Goal: Task Accomplishment & Management: Manage account settings

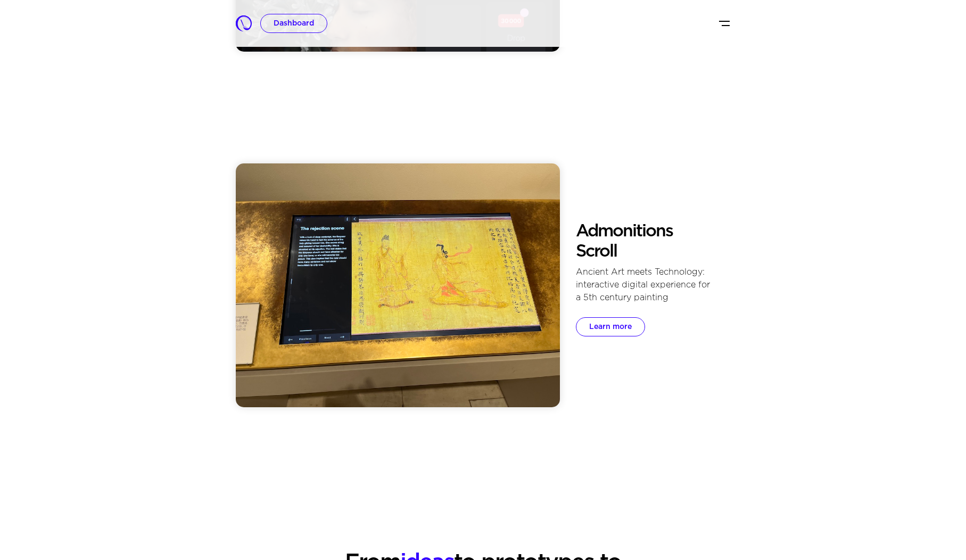
scroll to position [505, 0]
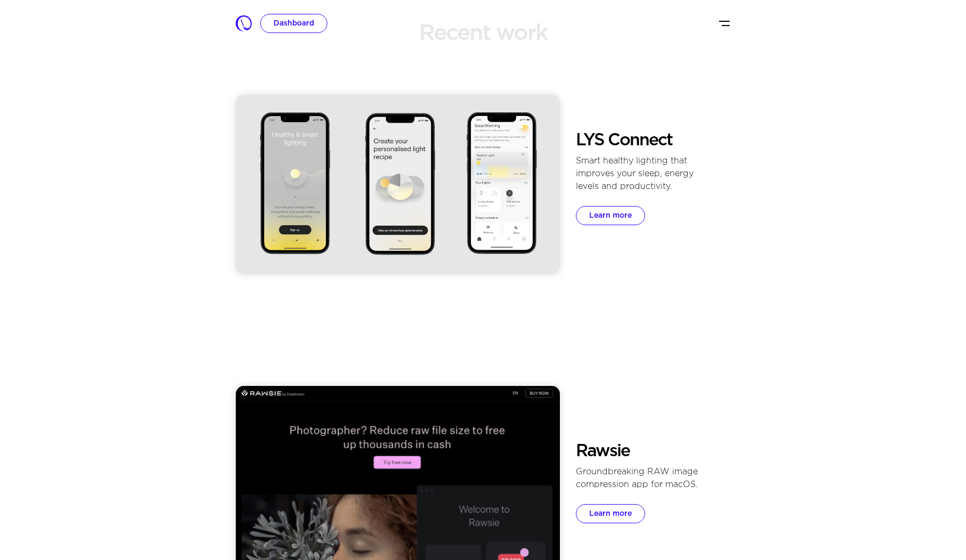
click at [636, 132] on h2 "LYS Connect" at bounding box center [644, 140] width 137 height 20
click at [671, 143] on h2 "LYS Connect" at bounding box center [644, 140] width 137 height 20
copy div "LYS Connect"
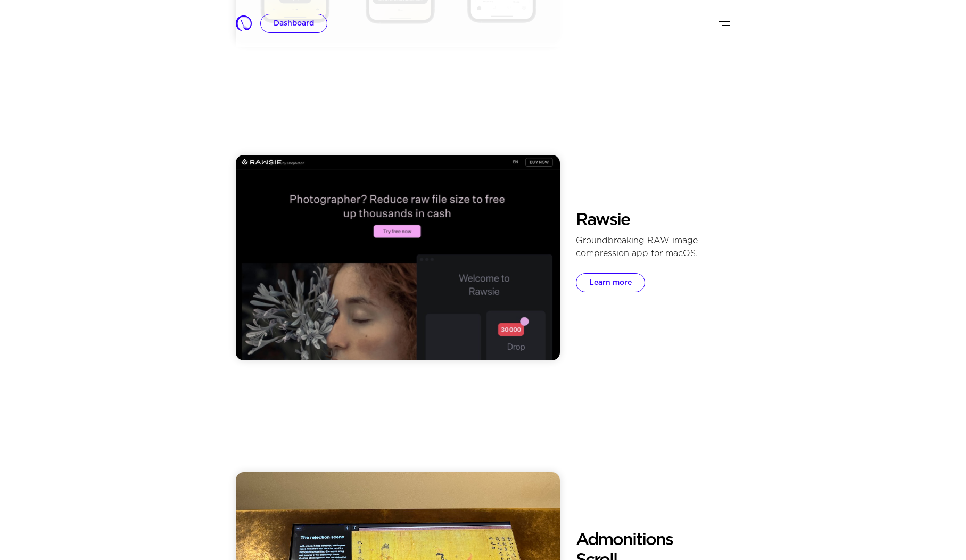
scroll to position [785, 0]
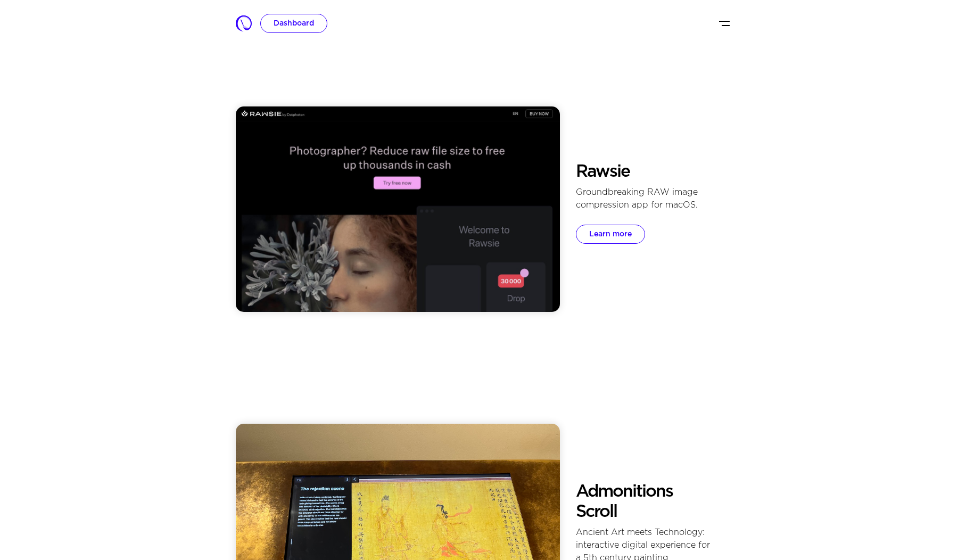
click at [630, 192] on div "Groundbreaking RAW image compression app for macOS." at bounding box center [644, 199] width 137 height 26
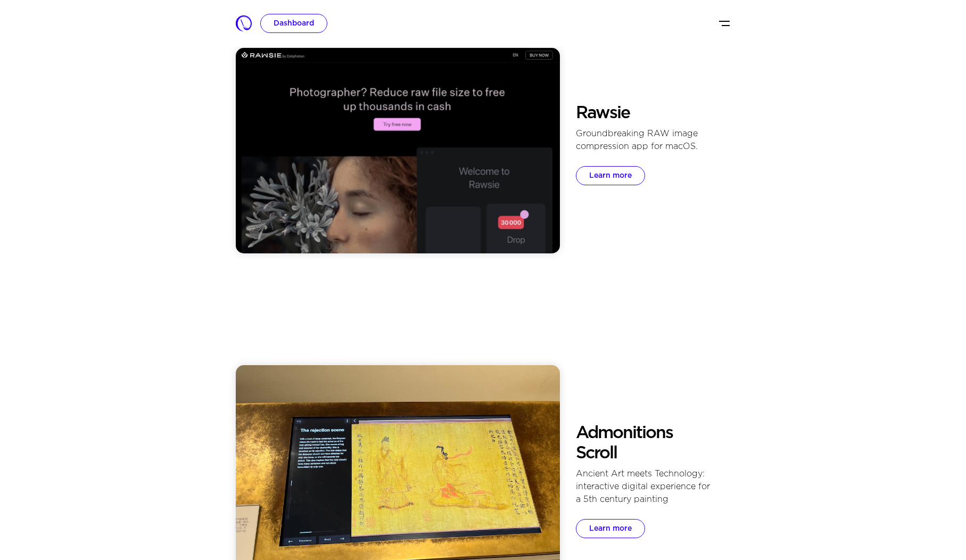
scroll to position [940, 0]
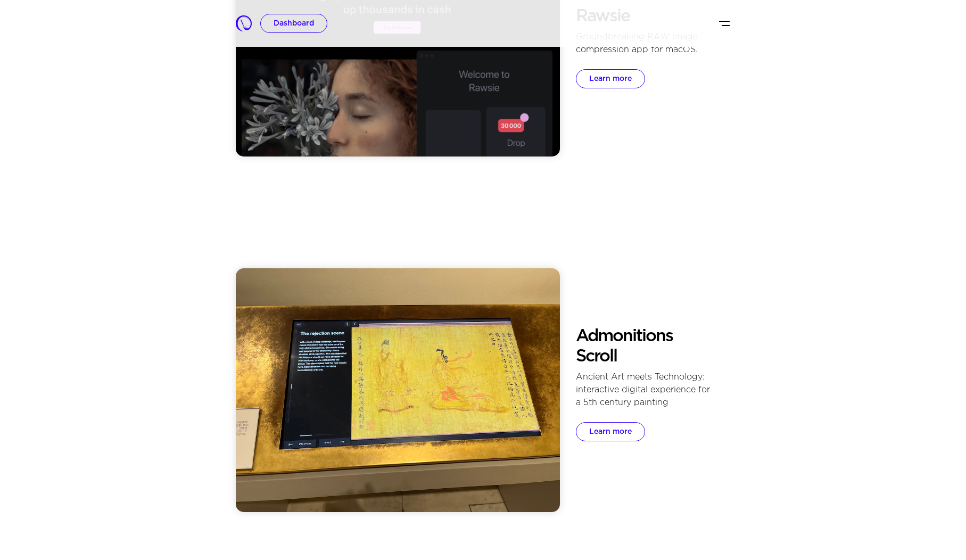
click at [606, 333] on h2 "Admonitions Scroll" at bounding box center [644, 346] width 137 height 41
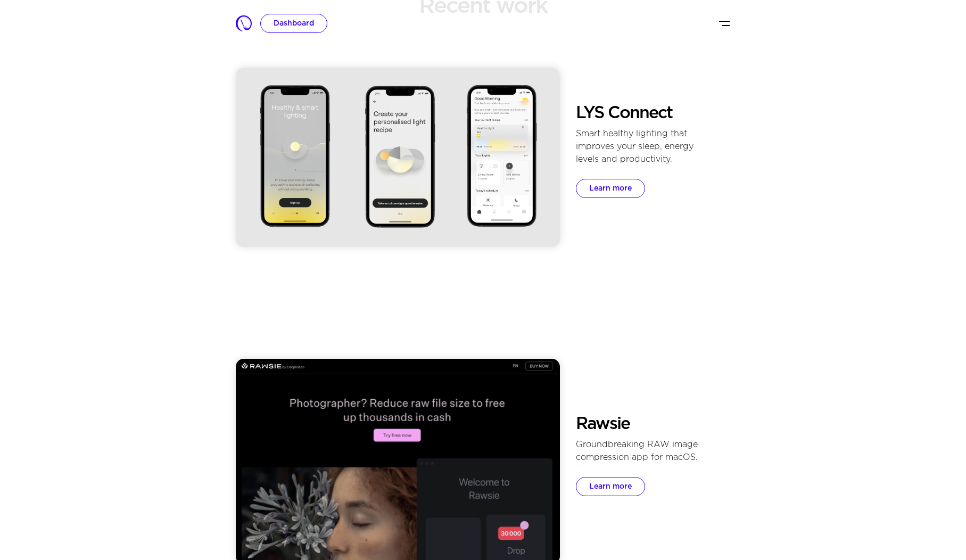
scroll to position [463, 0]
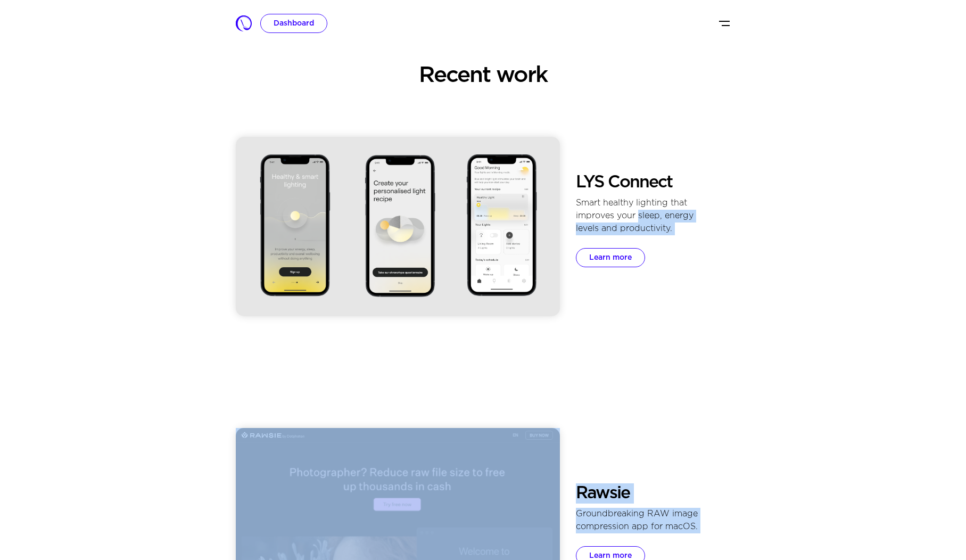
drag, startPoint x: 578, startPoint y: 203, endPoint x: 639, endPoint y: 215, distance: 61.8
click at [639, 215] on div "Smart healthy lighting that improves your sleep, energy levels and productivity." at bounding box center [644, 216] width 137 height 38
click at [578, 203] on div "Smart healthy lighting that improves your sleep, energy levels and productivity." at bounding box center [644, 216] width 137 height 38
copy div "Smart healthy lighting that improves your sleep, energy levels and productivity…"
click at [493, 155] on img at bounding box center [398, 226] width 325 height 179
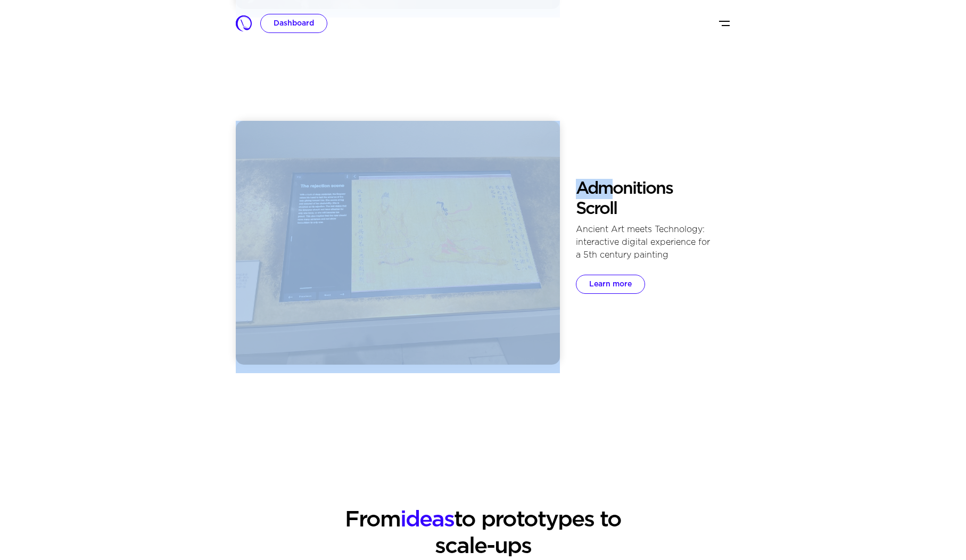
scroll to position [1108, 0]
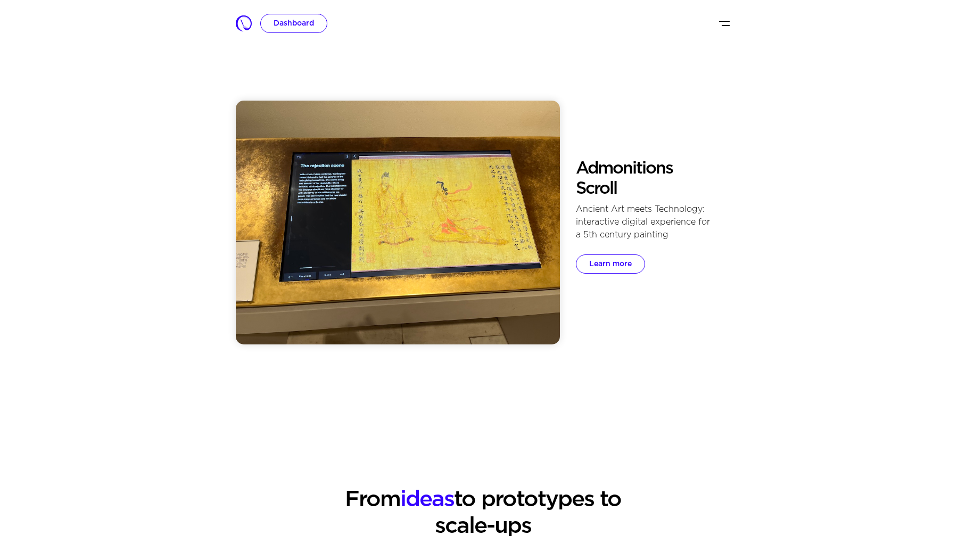
click at [642, 229] on div "Ancient Art meets Technology: interactive digital experience for a 5th century …" at bounding box center [644, 222] width 137 height 38
copy h2 "Admonitions Scroll"
drag, startPoint x: 580, startPoint y: 165, endPoint x: 623, endPoint y: 188, distance: 49.5
click at [623, 188] on h2 "Admonitions Scroll" at bounding box center [644, 179] width 137 height 41
copy div "Ancient Art meets Technology: interactive digital experience for a 5th century …"
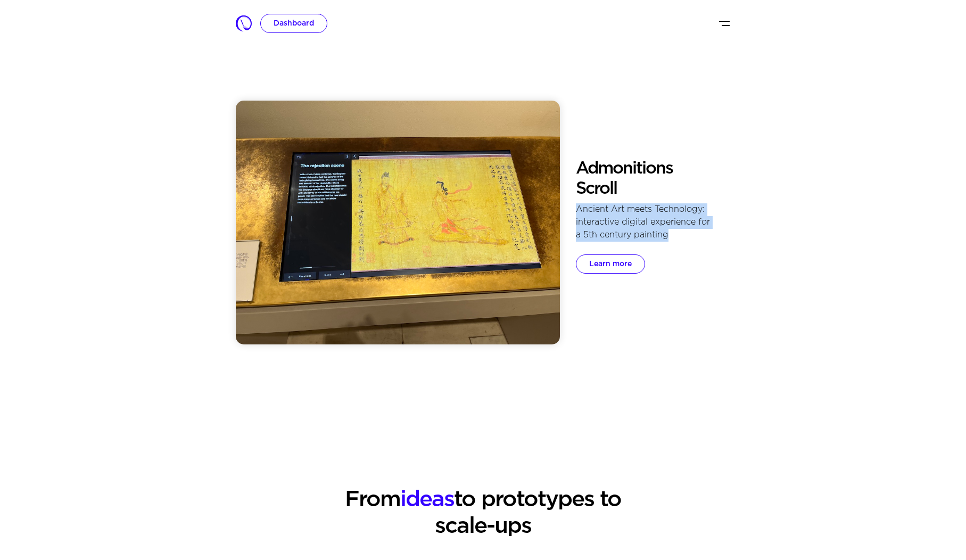
drag, startPoint x: 578, startPoint y: 208, endPoint x: 676, endPoint y: 238, distance: 103.2
click at [676, 238] on div "Ancient Art meets Technology: interactive digital experience for a 5th century …" at bounding box center [644, 222] width 137 height 38
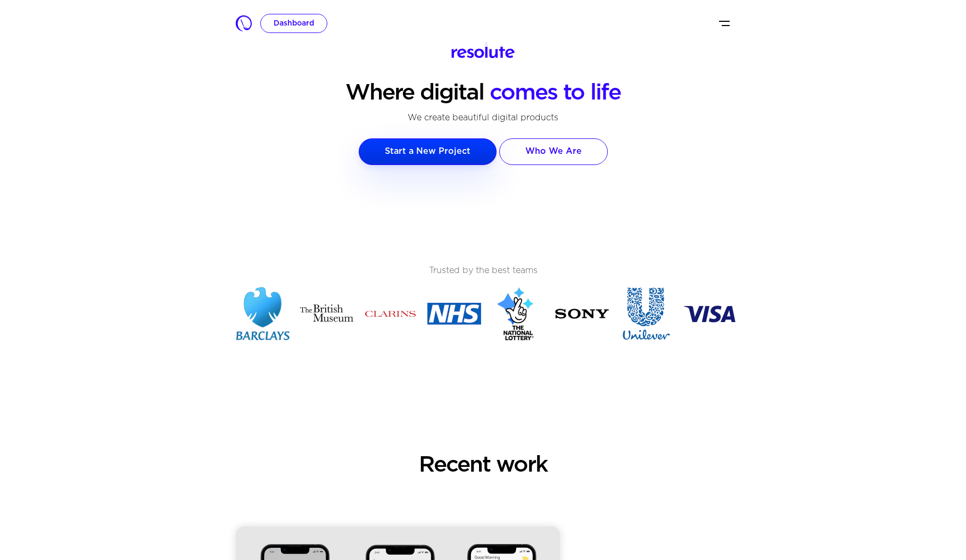
scroll to position [0, 0]
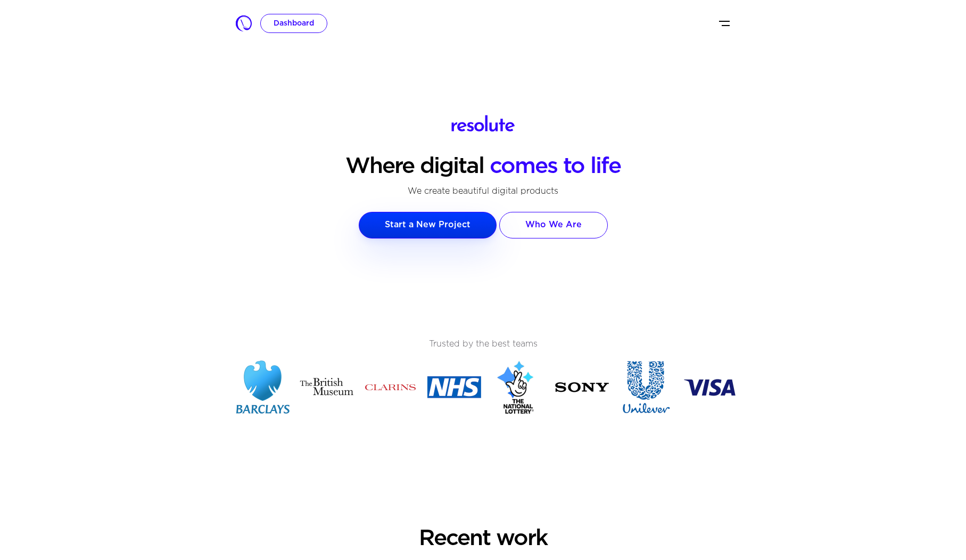
click at [563, 149] on div "Where digital comes to life We create beautiful digital products Start a New Pr…" at bounding box center [483, 178] width 495 height 179
click at [641, 186] on p "We create beautiful digital products" at bounding box center [483, 191] width 495 height 15
click at [553, 236] on link "Who We Are" at bounding box center [553, 225] width 109 height 27
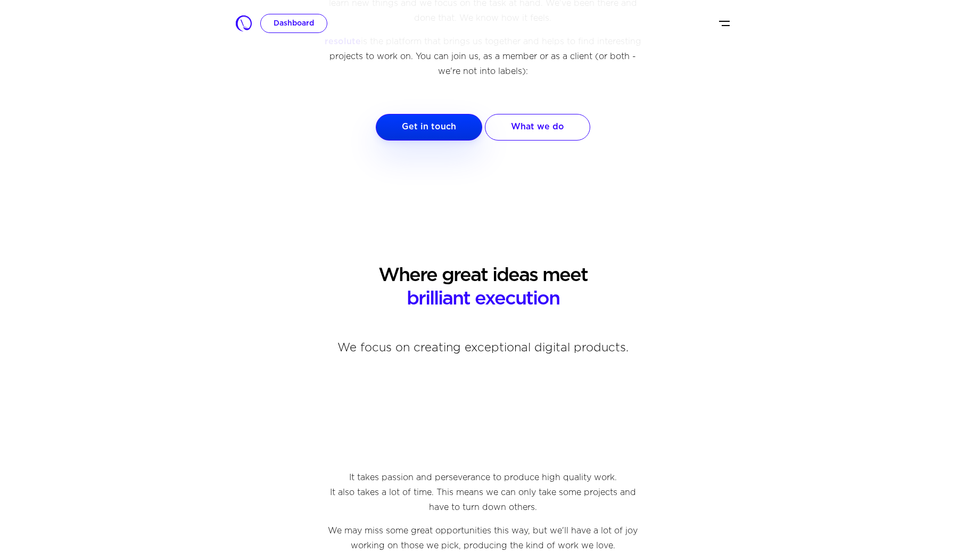
scroll to position [302, 0]
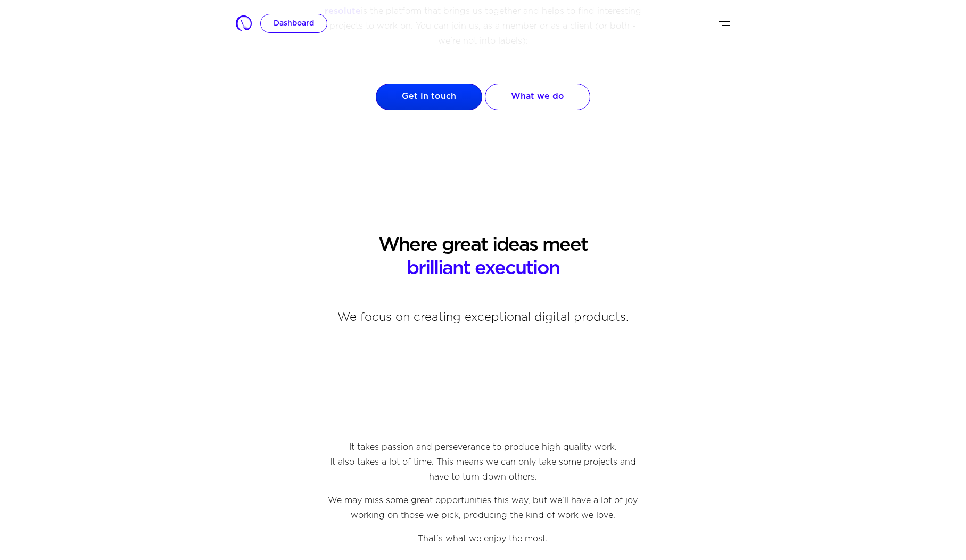
click at [425, 110] on link "Get in touch" at bounding box center [429, 97] width 106 height 27
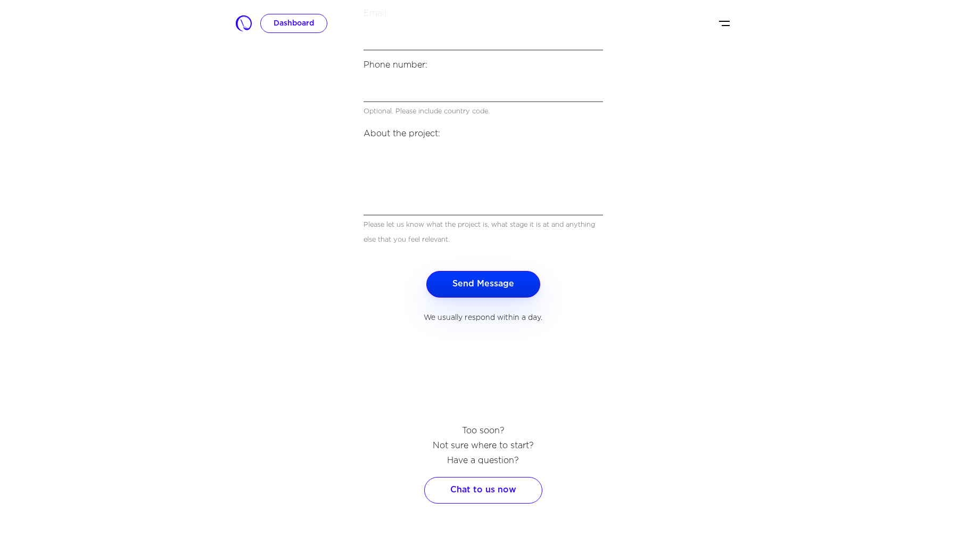
scroll to position [331, 0]
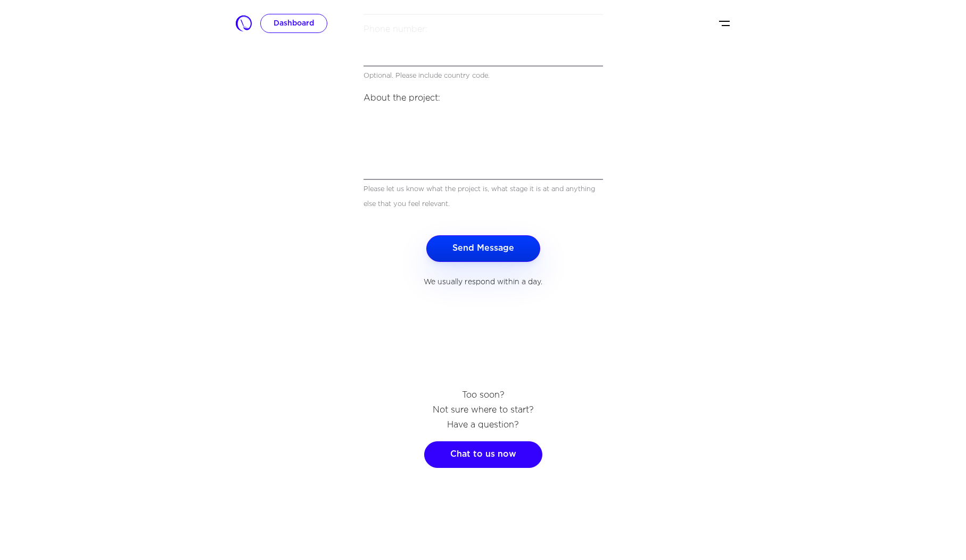
click at [500, 455] on link "Chat to us now" at bounding box center [483, 454] width 118 height 27
click at [488, 457] on link "Chat to us now" at bounding box center [483, 454] width 118 height 27
click at [590, 401] on p "Too soon? Not sure where to start? Have a question?" at bounding box center [484, 410] width 240 height 45
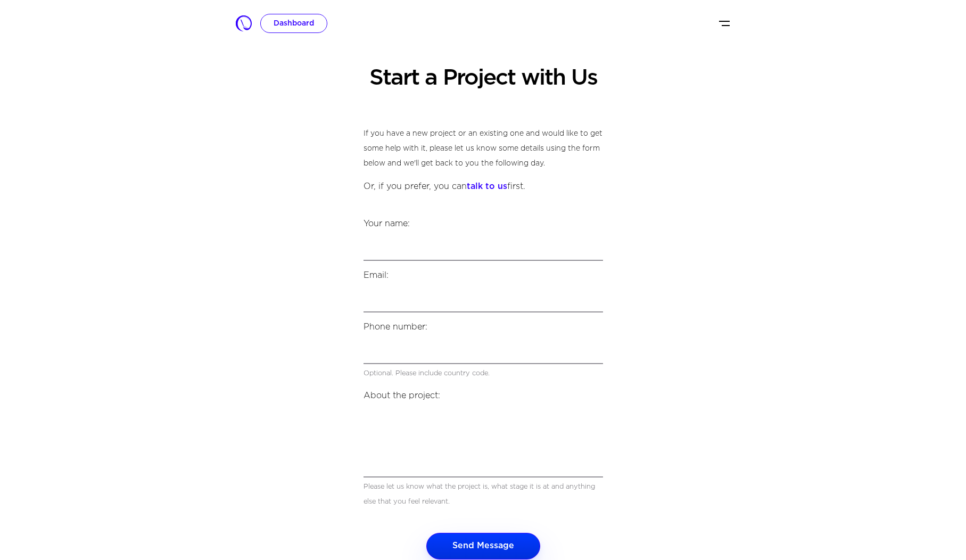
scroll to position [0, 0]
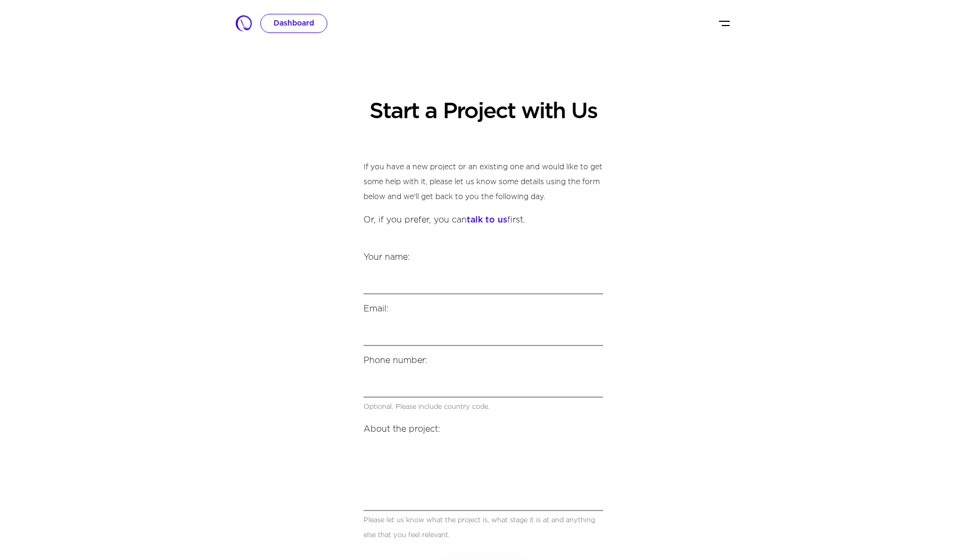
click at [723, 20] on img "Toggle navigation" at bounding box center [724, 23] width 13 height 13
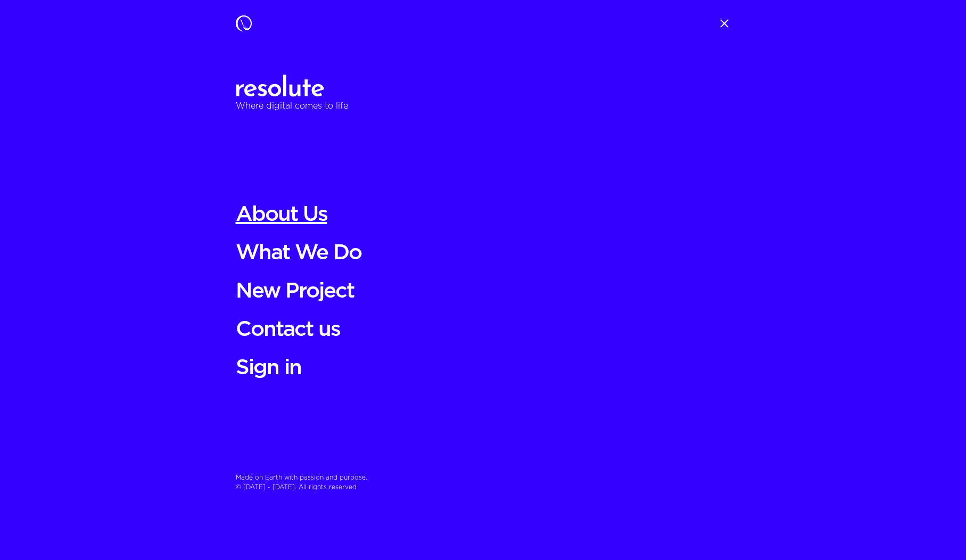
click at [292, 205] on link "About Us" at bounding box center [483, 215] width 495 height 26
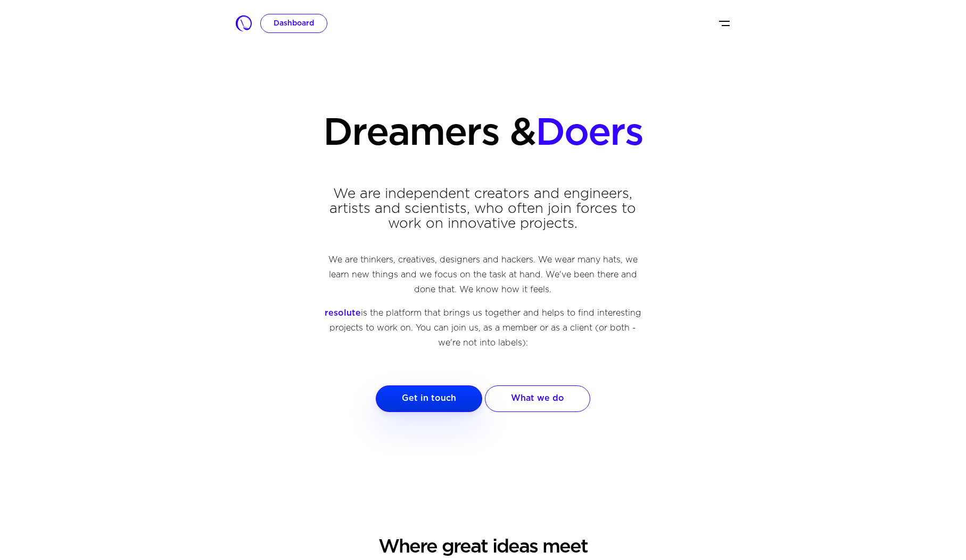
click at [712, 25] on div "Dashboard" at bounding box center [489, 23] width 458 height 19
click at [722, 23] on img "Toggle navigation" at bounding box center [724, 23] width 13 height 13
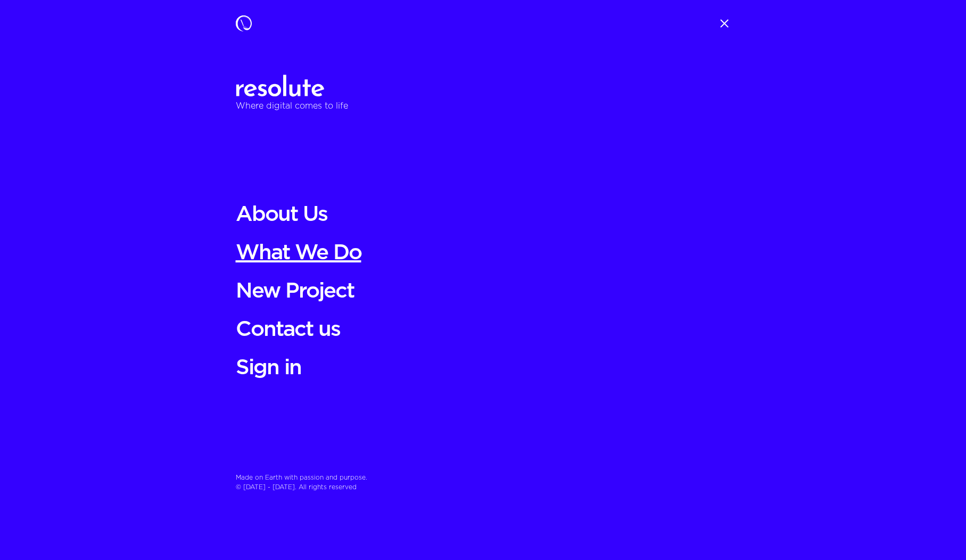
click at [298, 257] on link "What We Do" at bounding box center [483, 254] width 495 height 26
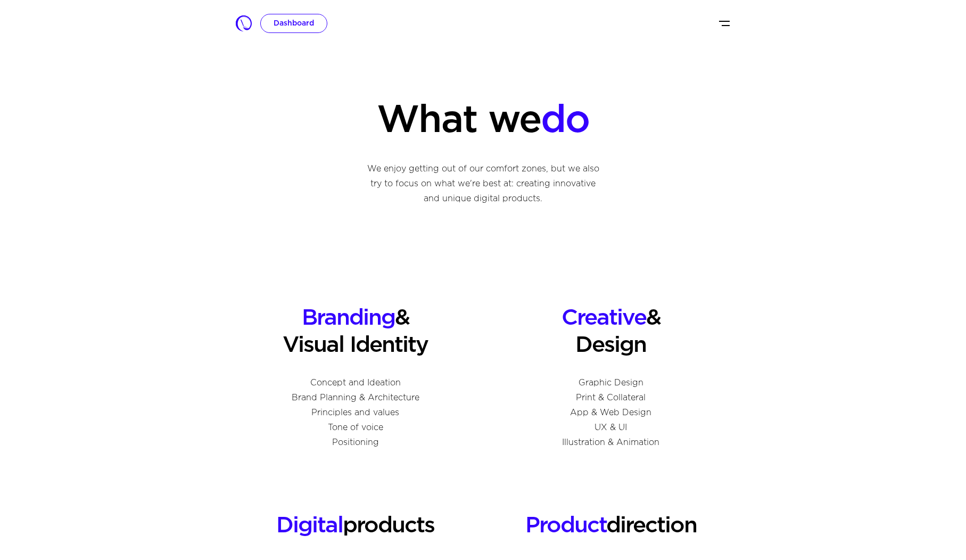
click at [718, 29] on img "Toggle navigation" at bounding box center [724, 23] width 13 height 13
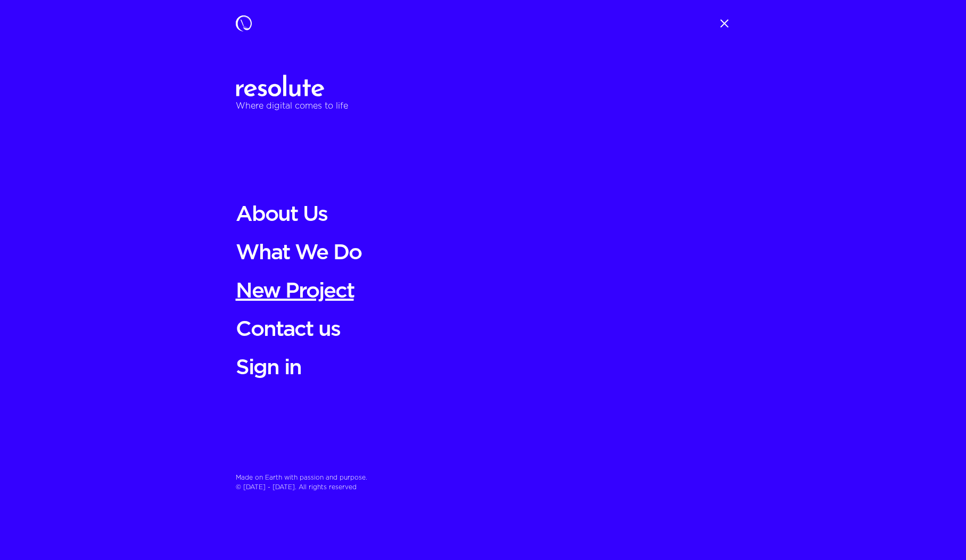
click at [281, 290] on link "New Project" at bounding box center [483, 292] width 495 height 26
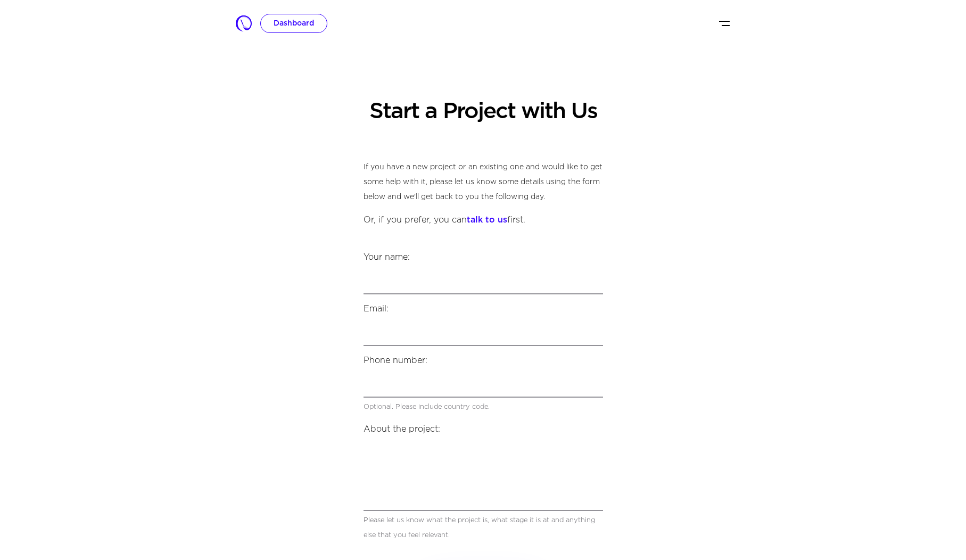
click at [726, 24] on img "Toggle navigation" at bounding box center [724, 23] width 13 height 13
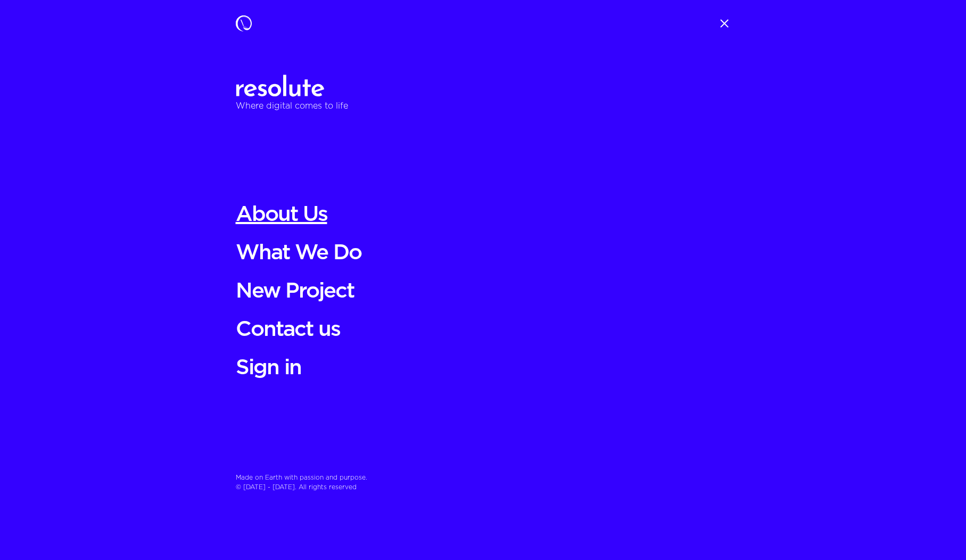
click at [284, 212] on link "About Us" at bounding box center [483, 215] width 495 height 26
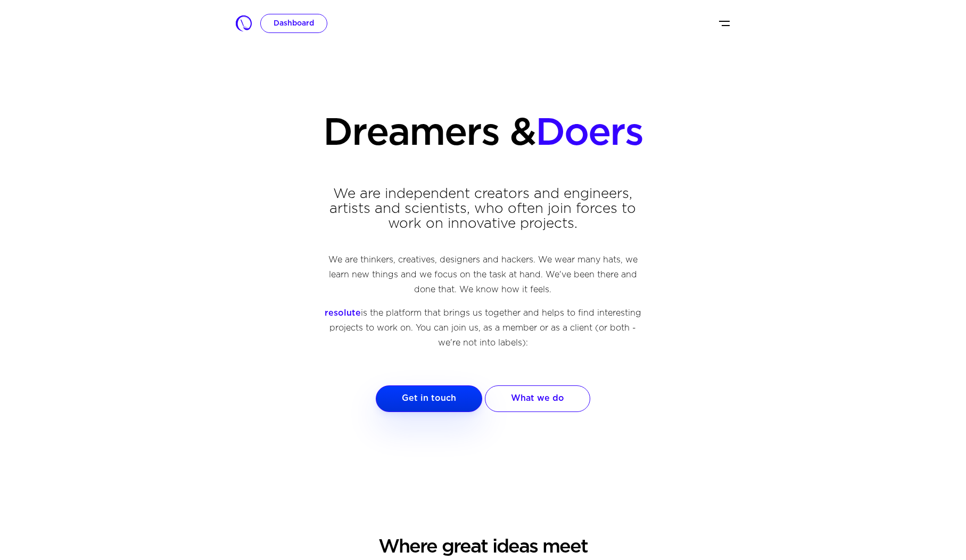
click at [250, 31] on link at bounding box center [244, 23] width 16 height 21
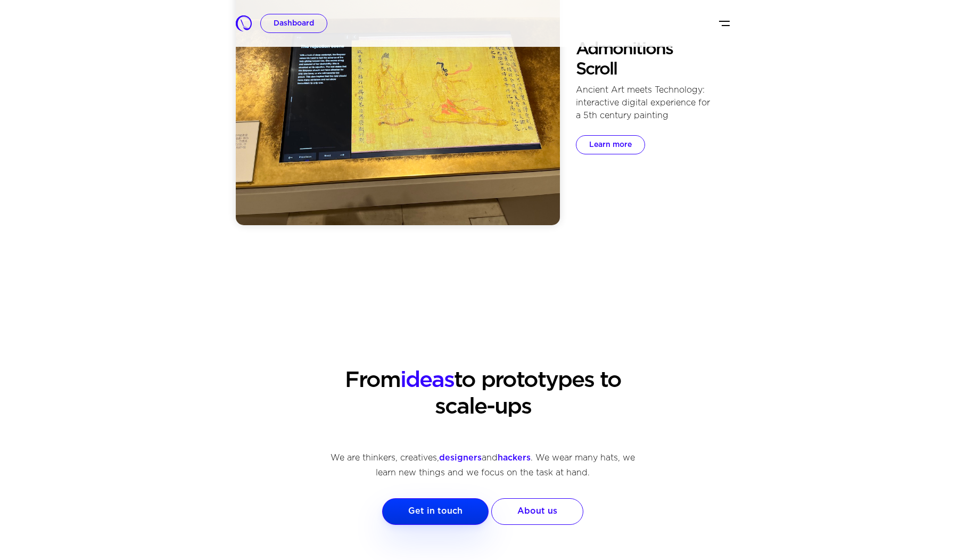
scroll to position [815, 0]
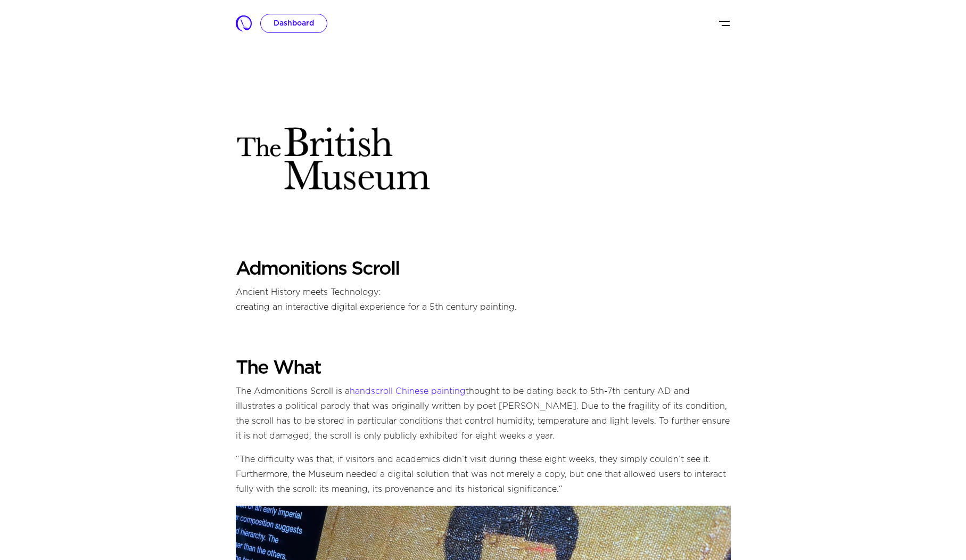
click at [587, 222] on div at bounding box center [483, 161] width 495 height 194
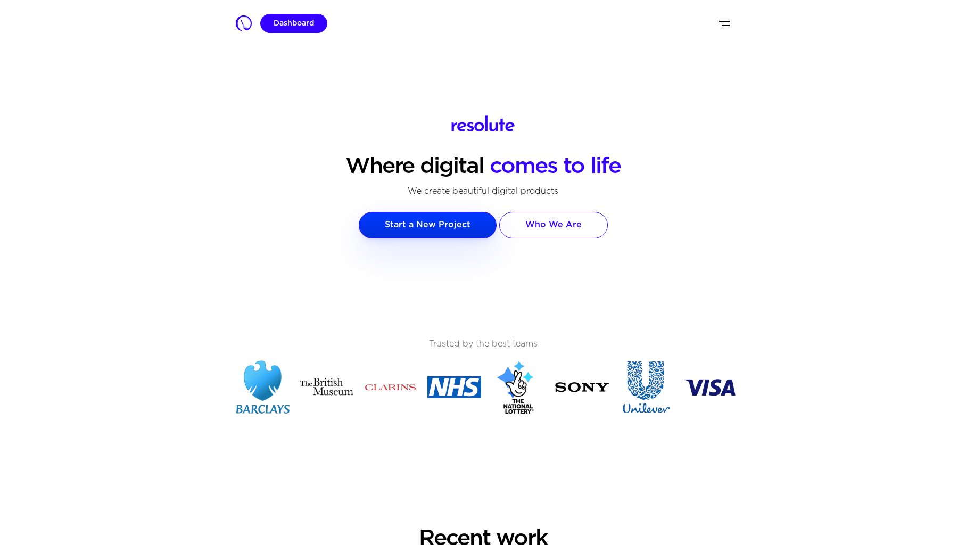
click at [293, 24] on link "Dashboard" at bounding box center [293, 23] width 67 height 19
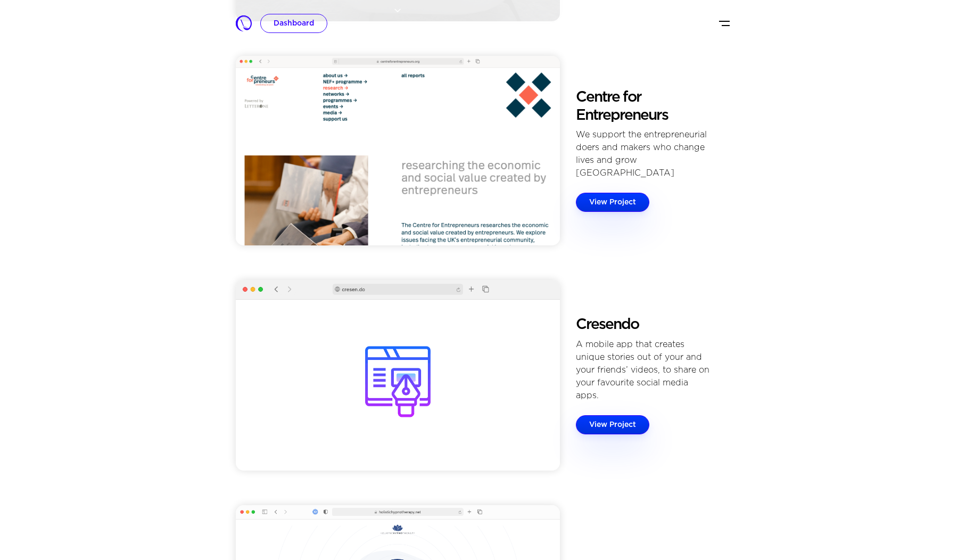
scroll to position [675, 0]
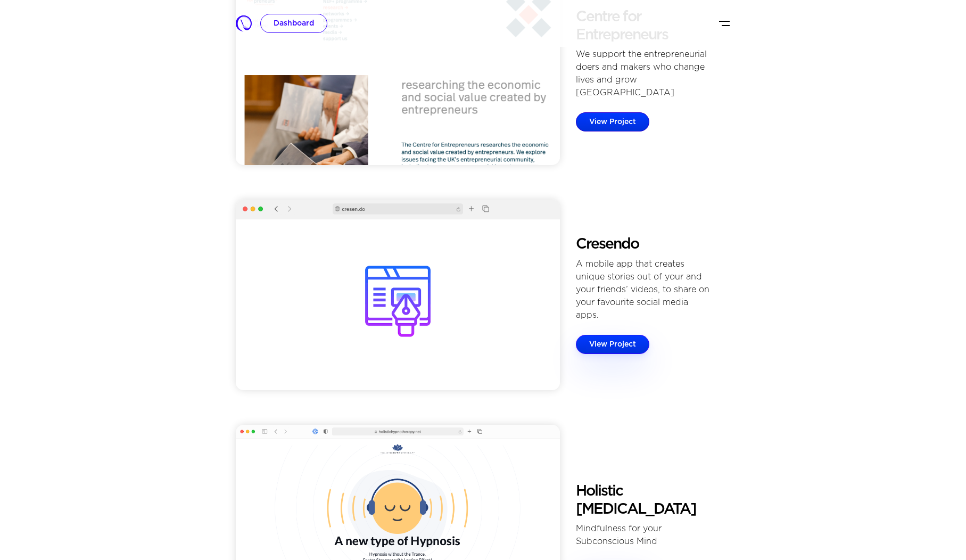
click at [610, 112] on link "View Project" at bounding box center [612, 121] width 73 height 19
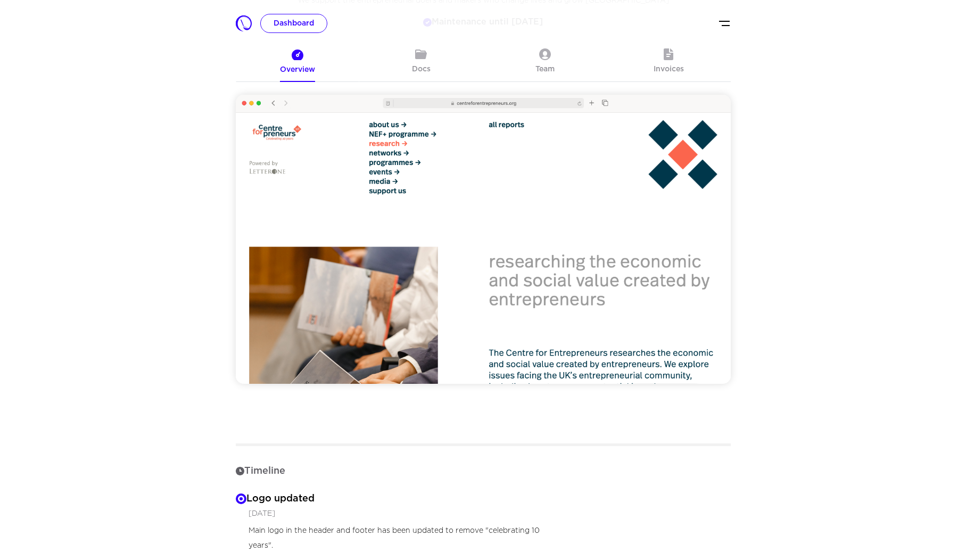
scroll to position [253, 0]
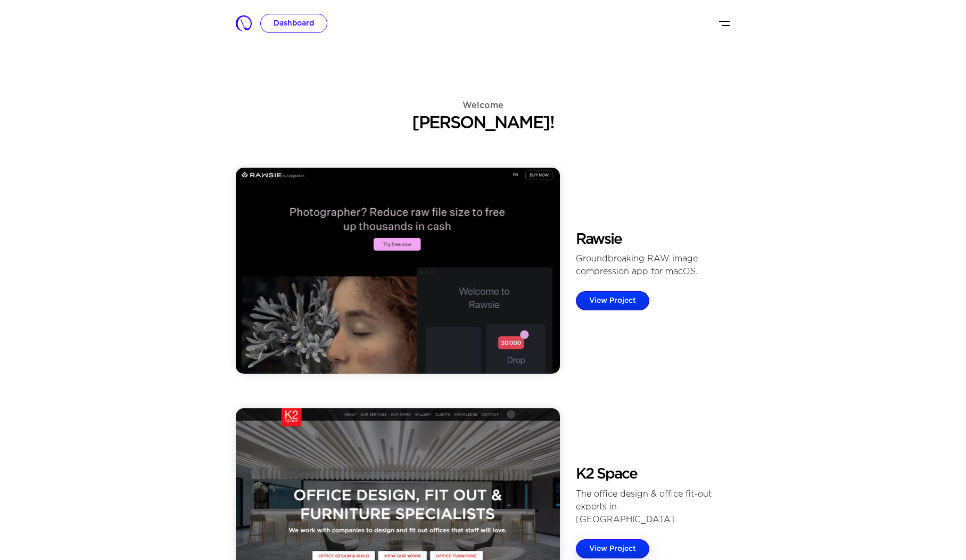
click at [631, 300] on link "View Project" at bounding box center [612, 300] width 73 height 19
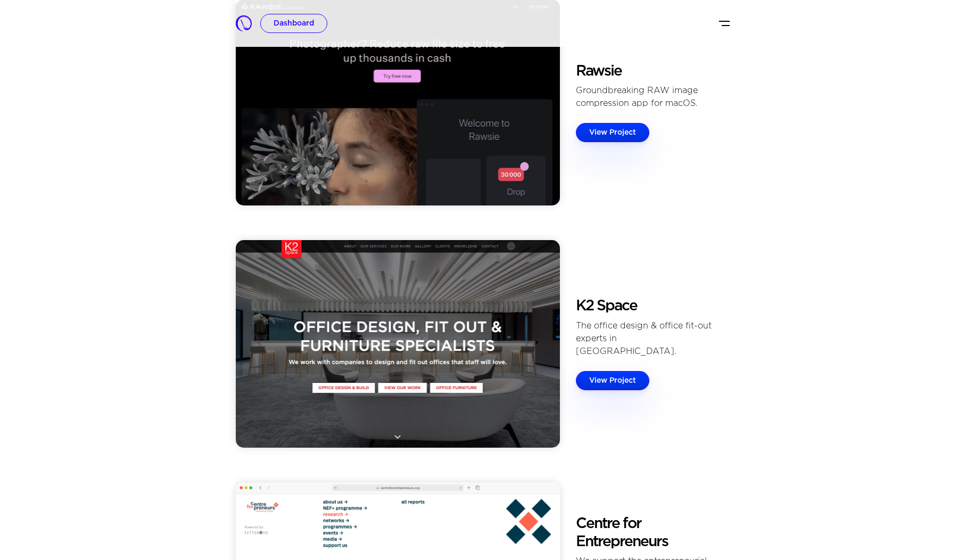
scroll to position [184, 0]
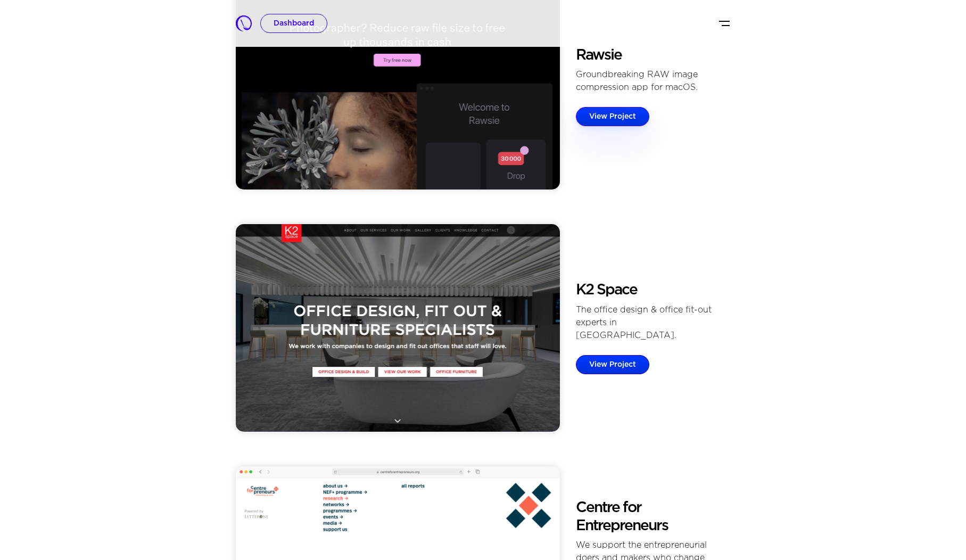
click at [630, 355] on link "View Project" at bounding box center [612, 364] width 73 height 19
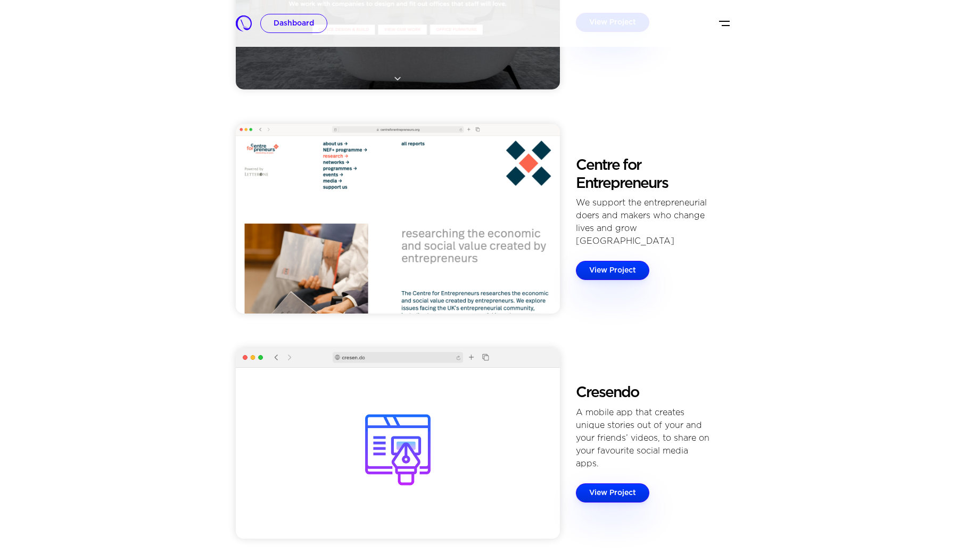
scroll to position [612, 0]
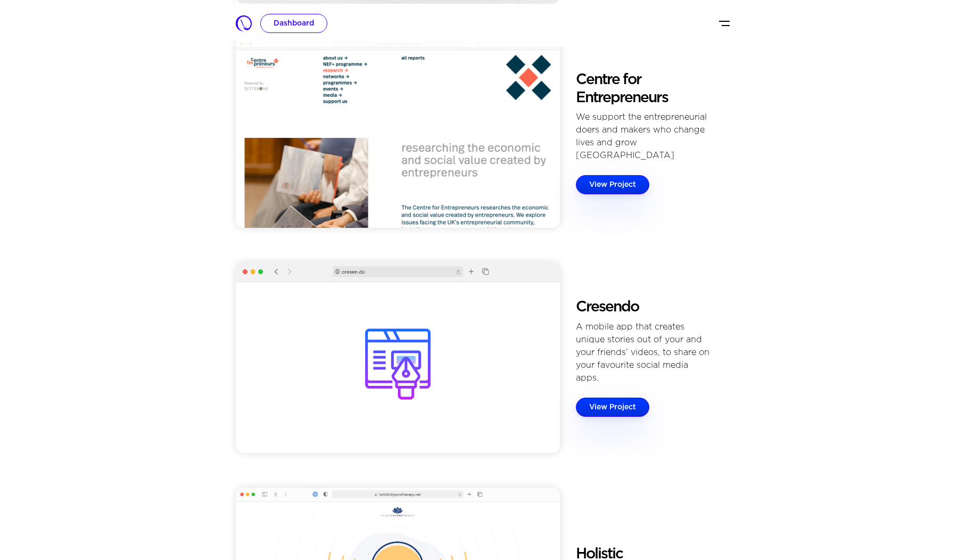
click at [620, 360] on div "A mobile app that creates unique stories out of your and your friends’ videos, …" at bounding box center [644, 353] width 137 height 64
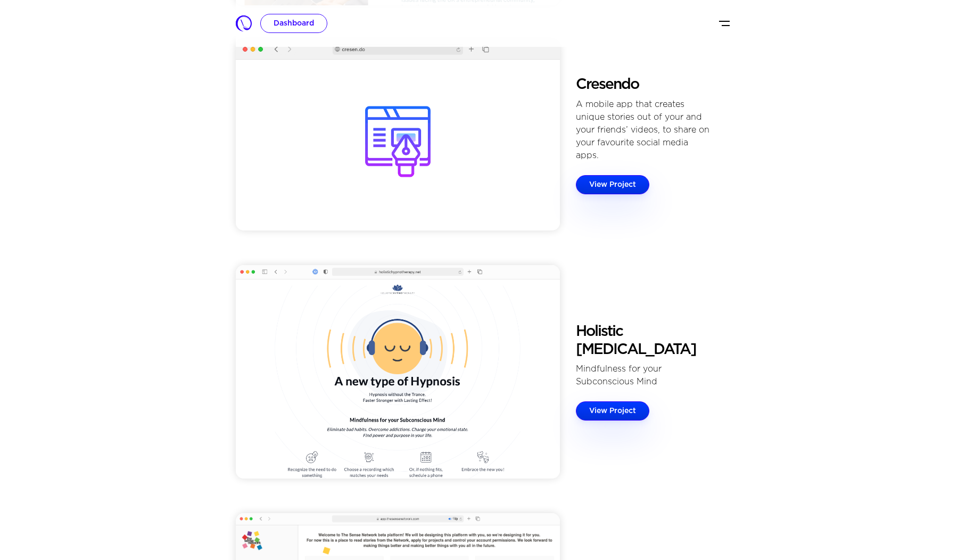
scroll to position [928, 0]
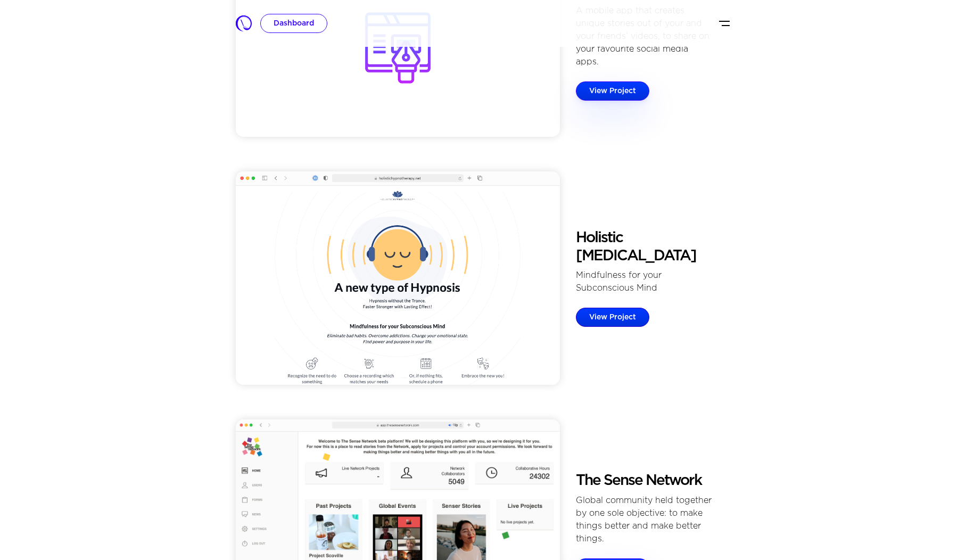
click at [615, 318] on link "View Project" at bounding box center [612, 317] width 73 height 19
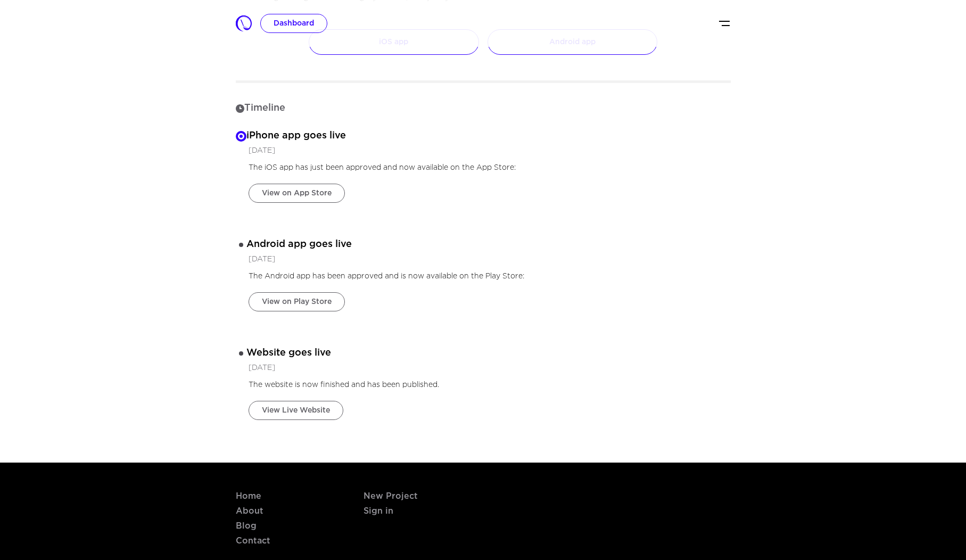
scroll to position [744, 0]
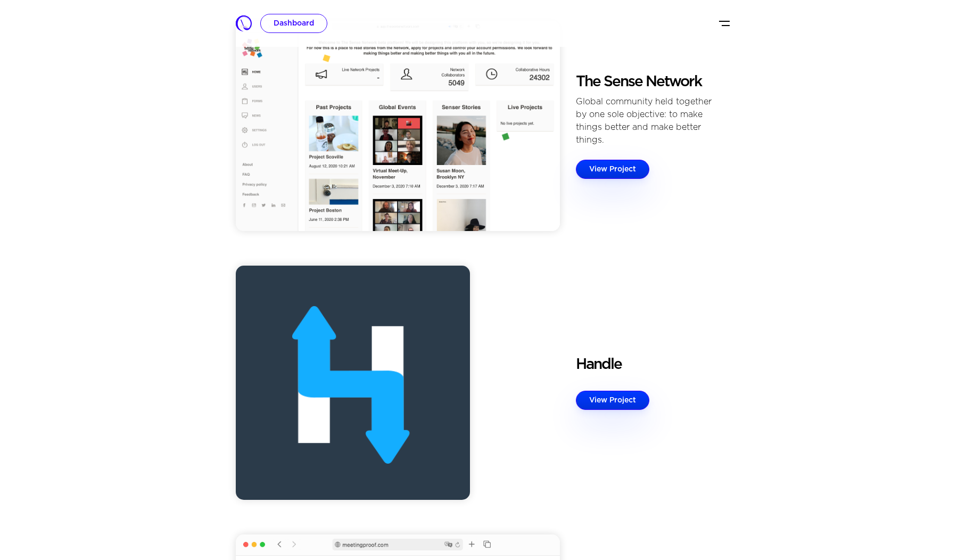
scroll to position [1185, 0]
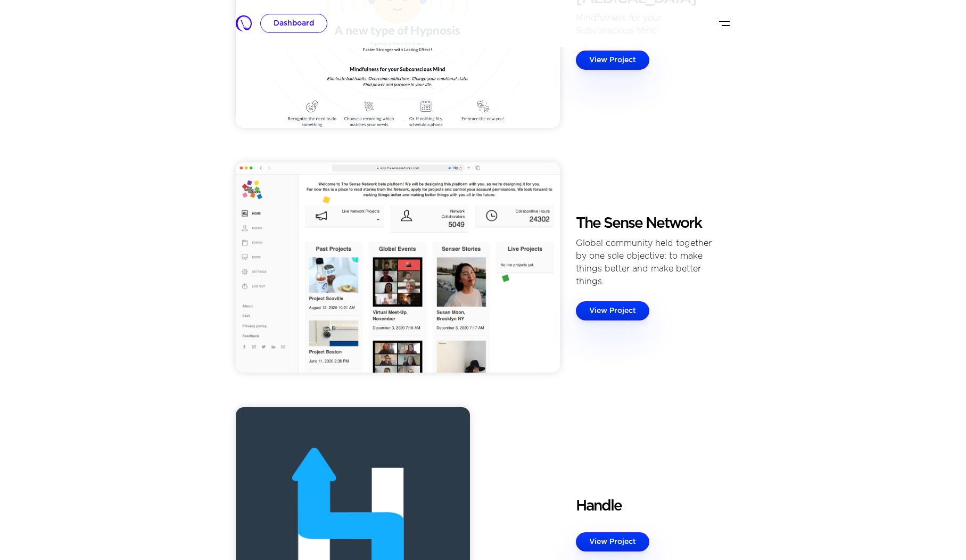
click at [639, 276] on div "Global community held together by one sole objective: to make things better and…" at bounding box center [644, 262] width 137 height 51
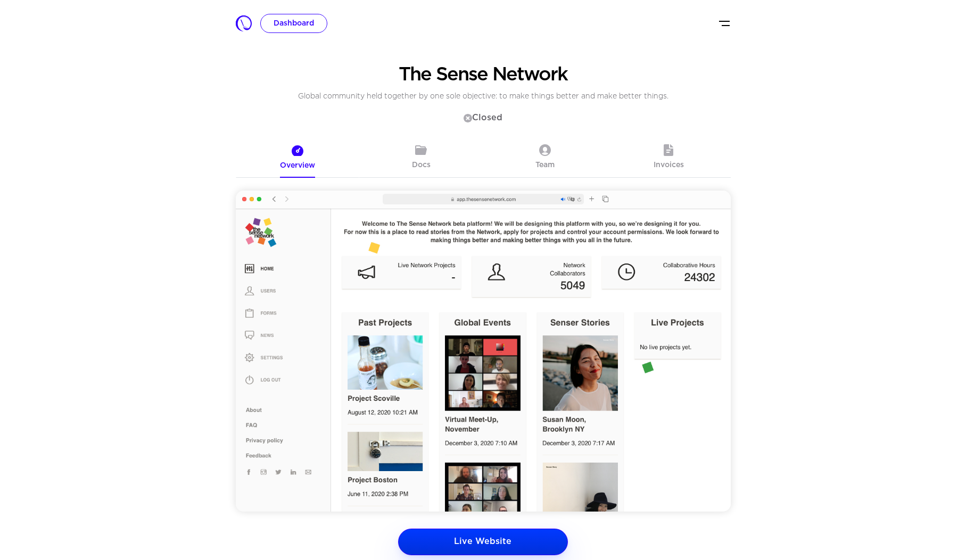
click at [430, 153] on link "Docs" at bounding box center [421, 157] width 124 height 39
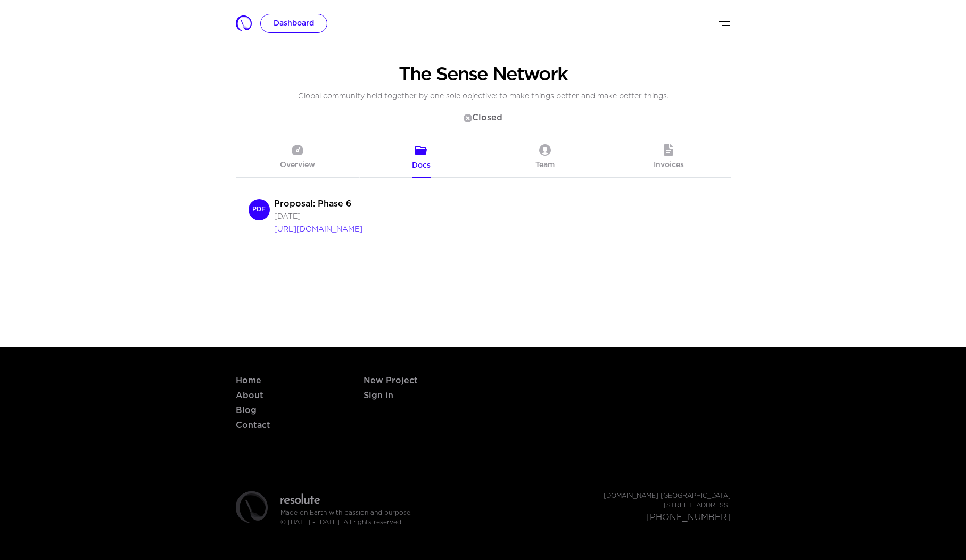
click at [543, 157] on link "Team" at bounding box center [545, 157] width 124 height 39
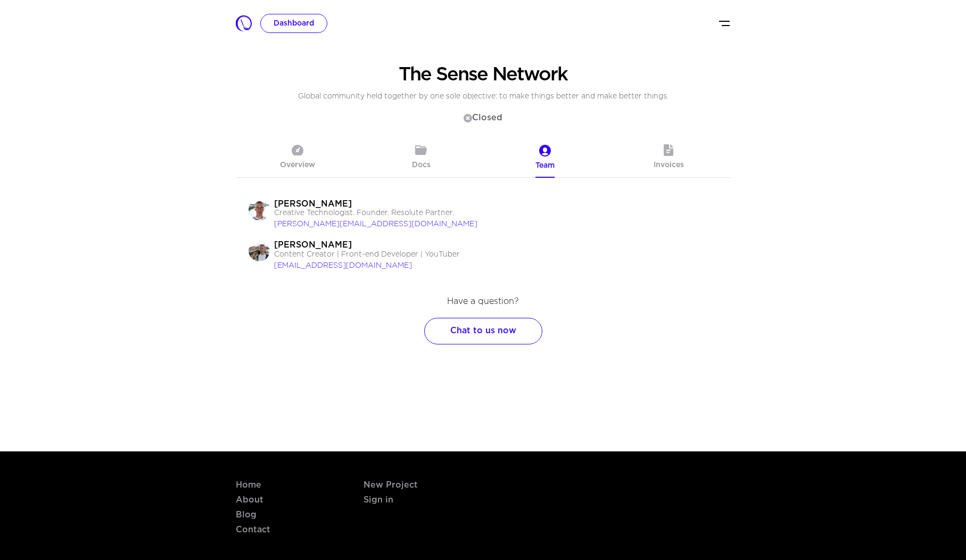
click at [415, 160] on link "Docs" at bounding box center [421, 157] width 124 height 39
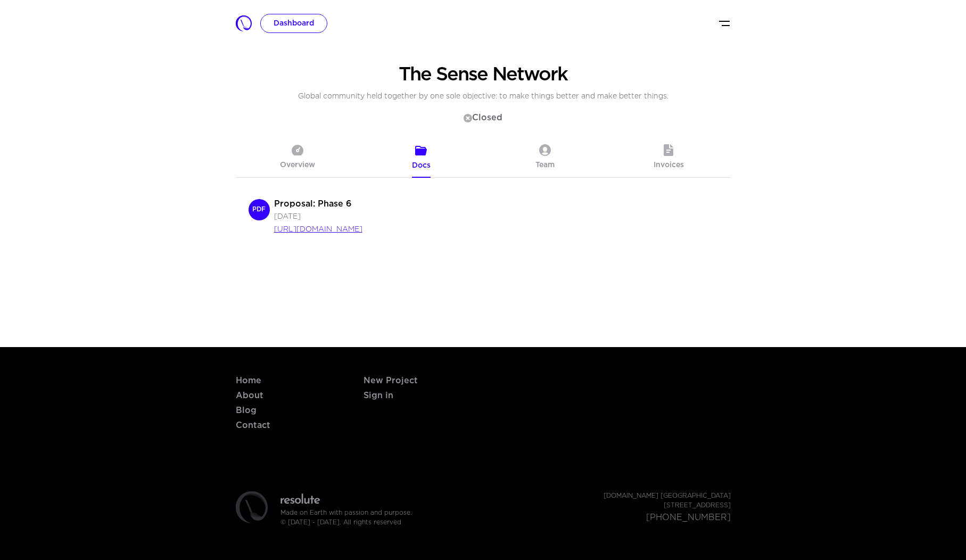
click at [362, 229] on link "[URL][DOMAIN_NAME]" at bounding box center [318, 229] width 88 height 6
click at [670, 168] on span "Invoices" at bounding box center [669, 169] width 30 height 15
click at [282, 212] on p "INV-S0250" at bounding box center [490, 206] width 482 height 15
click at [287, 210] on link "INV-S0250" at bounding box center [275, 206] width 53 height 9
